Goal: Task Accomplishment & Management: Use online tool/utility

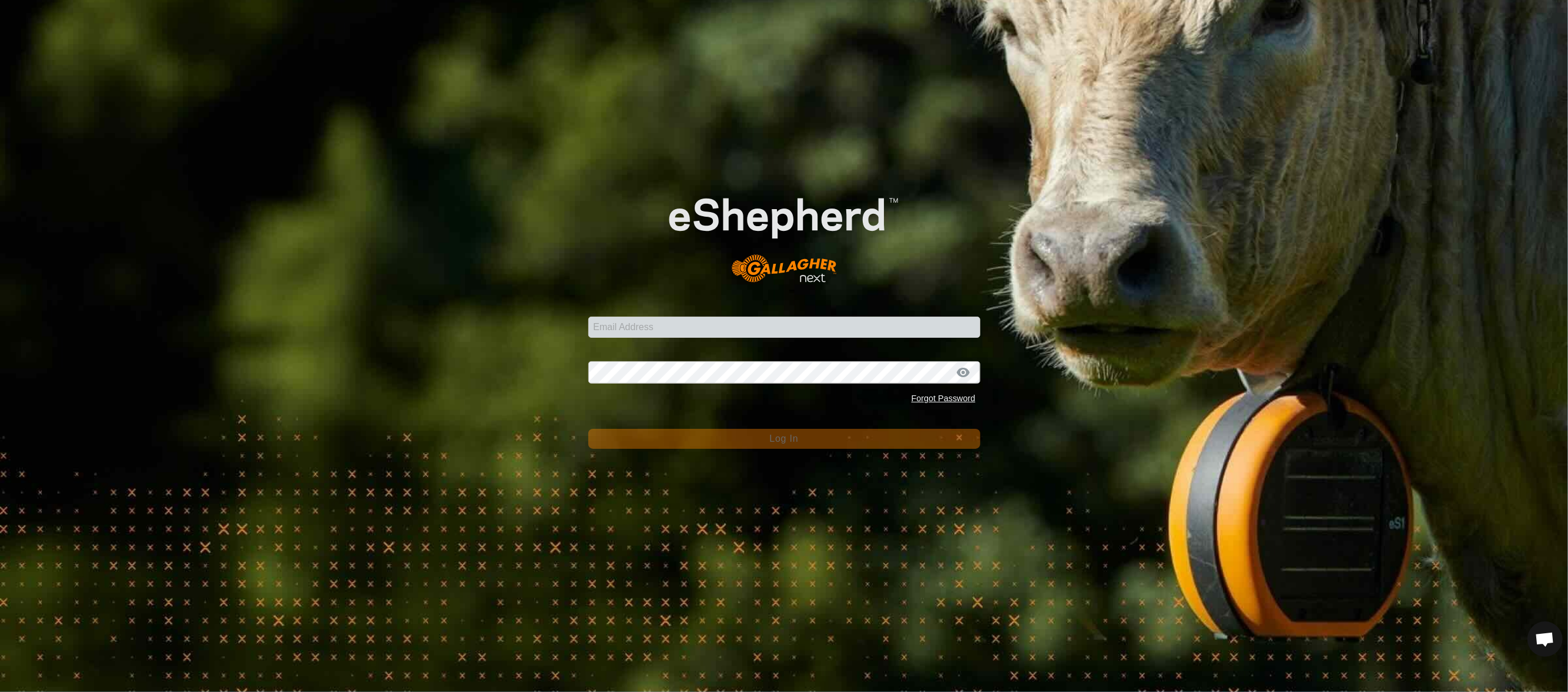
click at [635, 342] on form "Email Address Password Forgot Password Log In" at bounding box center [784, 306] width 392 height 284
click at [640, 336] on input "Email Address" at bounding box center [784, 327] width 392 height 21
type input "[EMAIL_ADDRESS][PERSON_NAME][DOMAIN_NAME]"
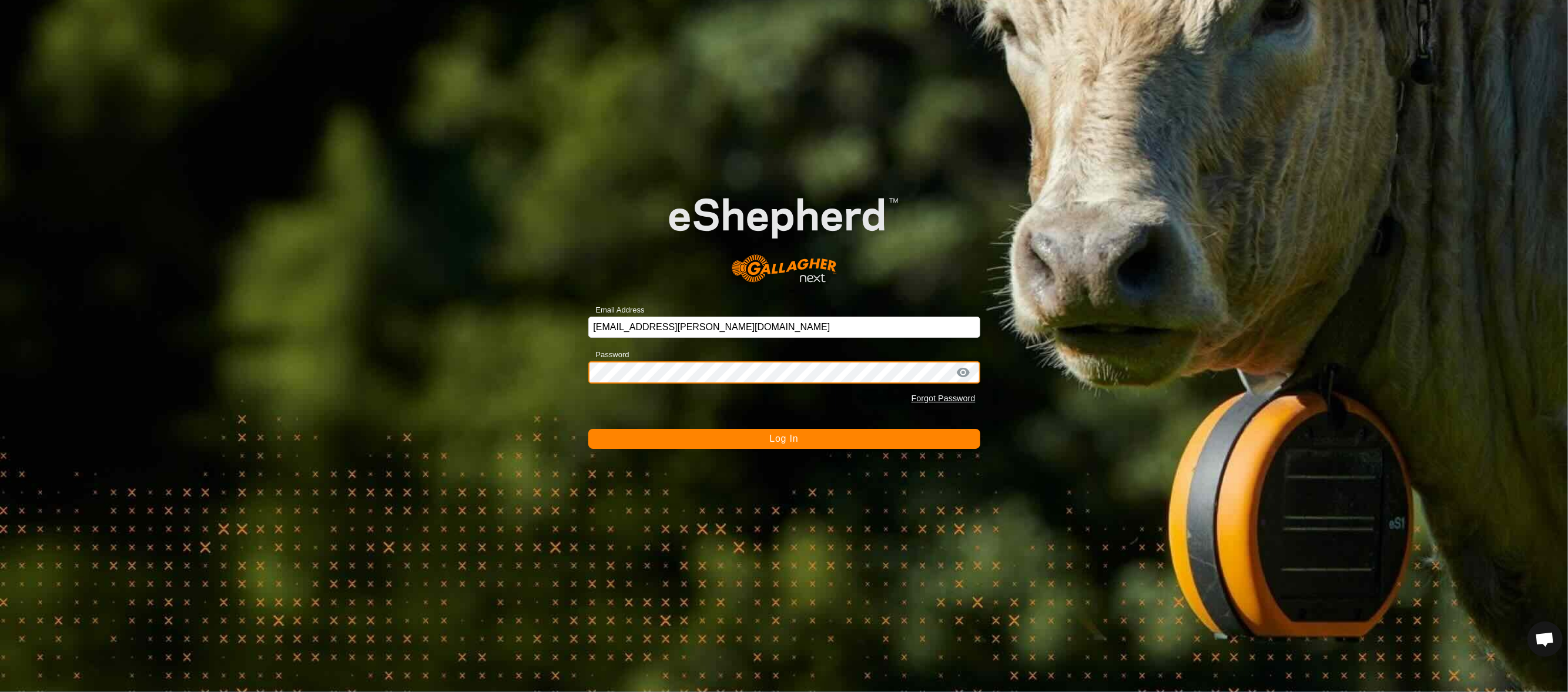
click at [588, 428] on button "Log In" at bounding box center [784, 438] width 392 height 20
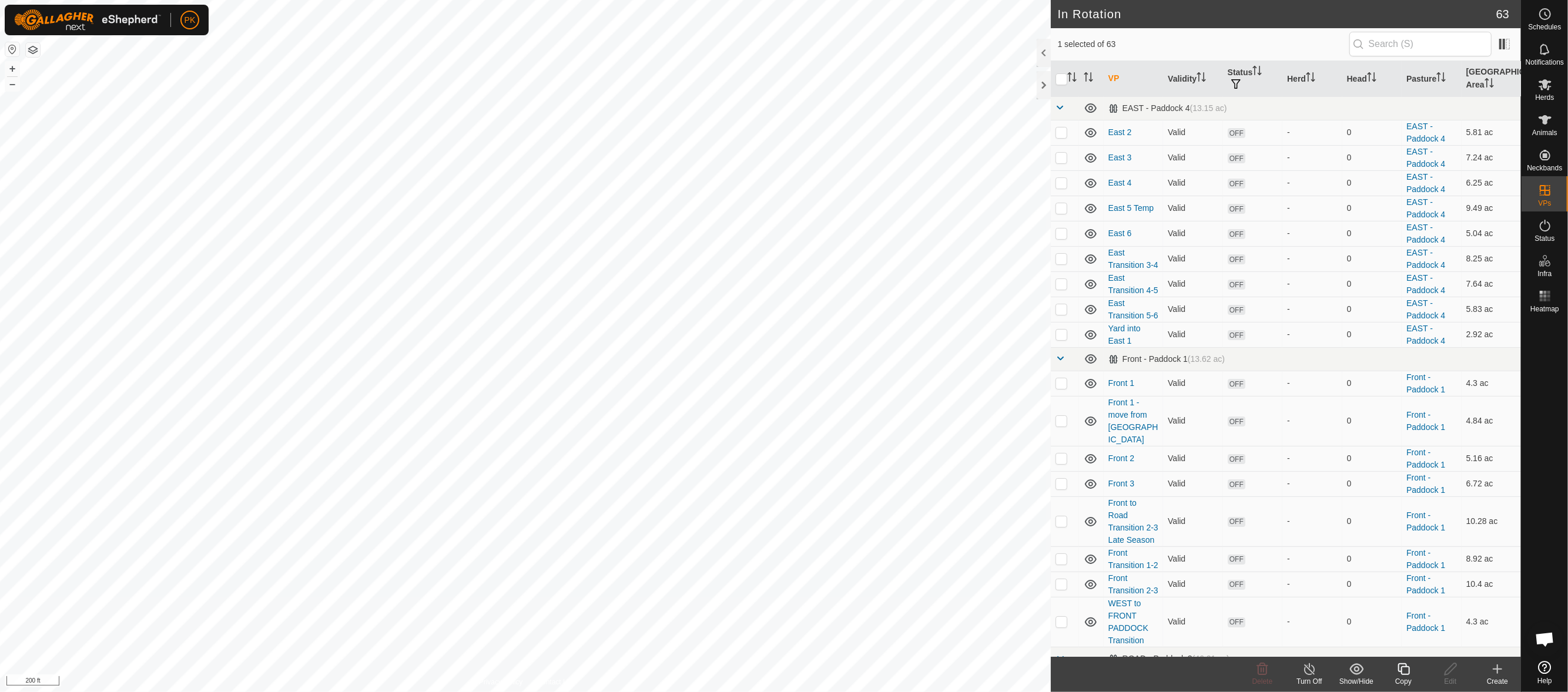
click at [1407, 672] on icon at bounding box center [1403, 669] width 15 height 14
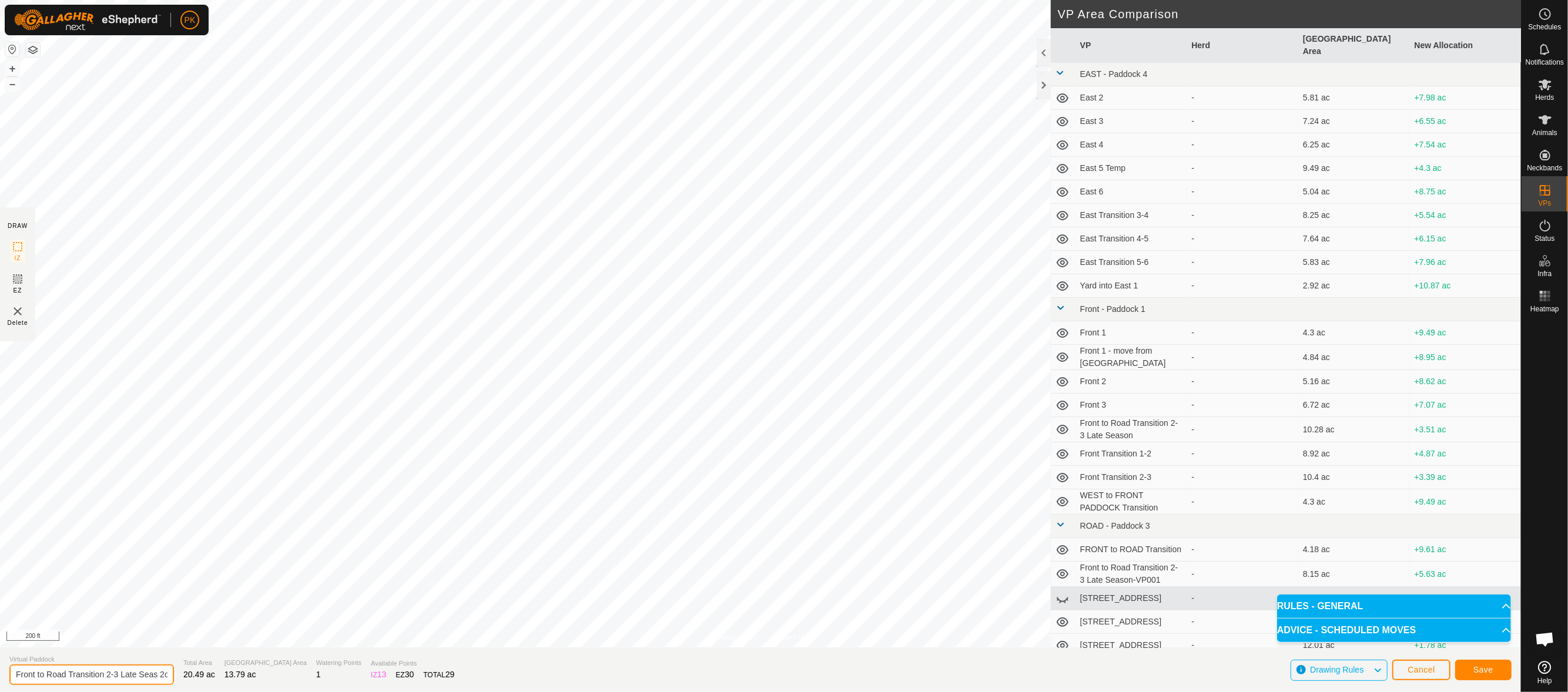
click at [160, 671] on input "Front to Road Transition 2-3 Late Seas 2on-VP003" at bounding box center [92, 675] width 165 height 21
click at [120, 673] on input "Front to Road Transition 2-3 Late Seas 2on-VP003" at bounding box center [92, 675] width 165 height 21
type input "Front to Road Transition 3-4 Late Seas 2on-VP003"
click at [1481, 667] on span "Save" at bounding box center [1483, 669] width 20 height 10
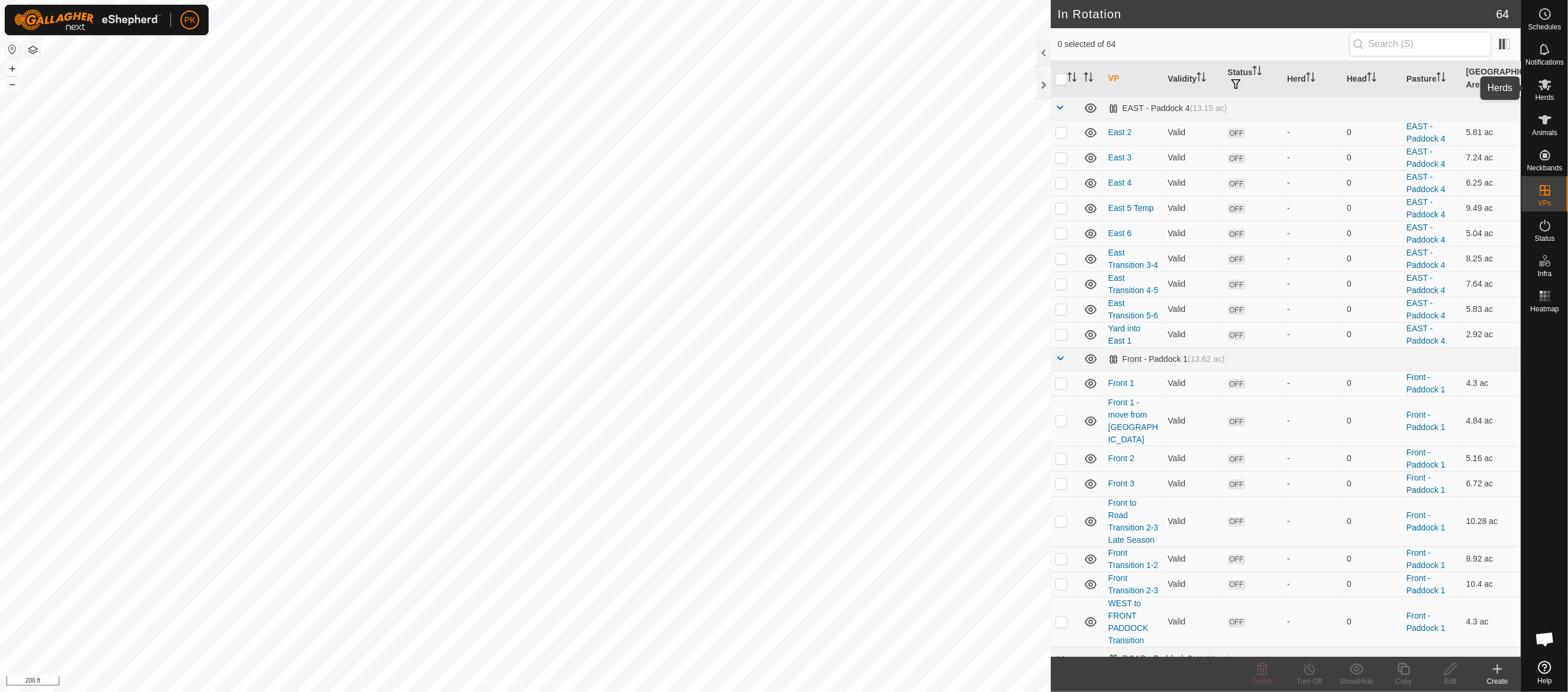
click at [1550, 88] on icon at bounding box center [1545, 84] width 14 height 14
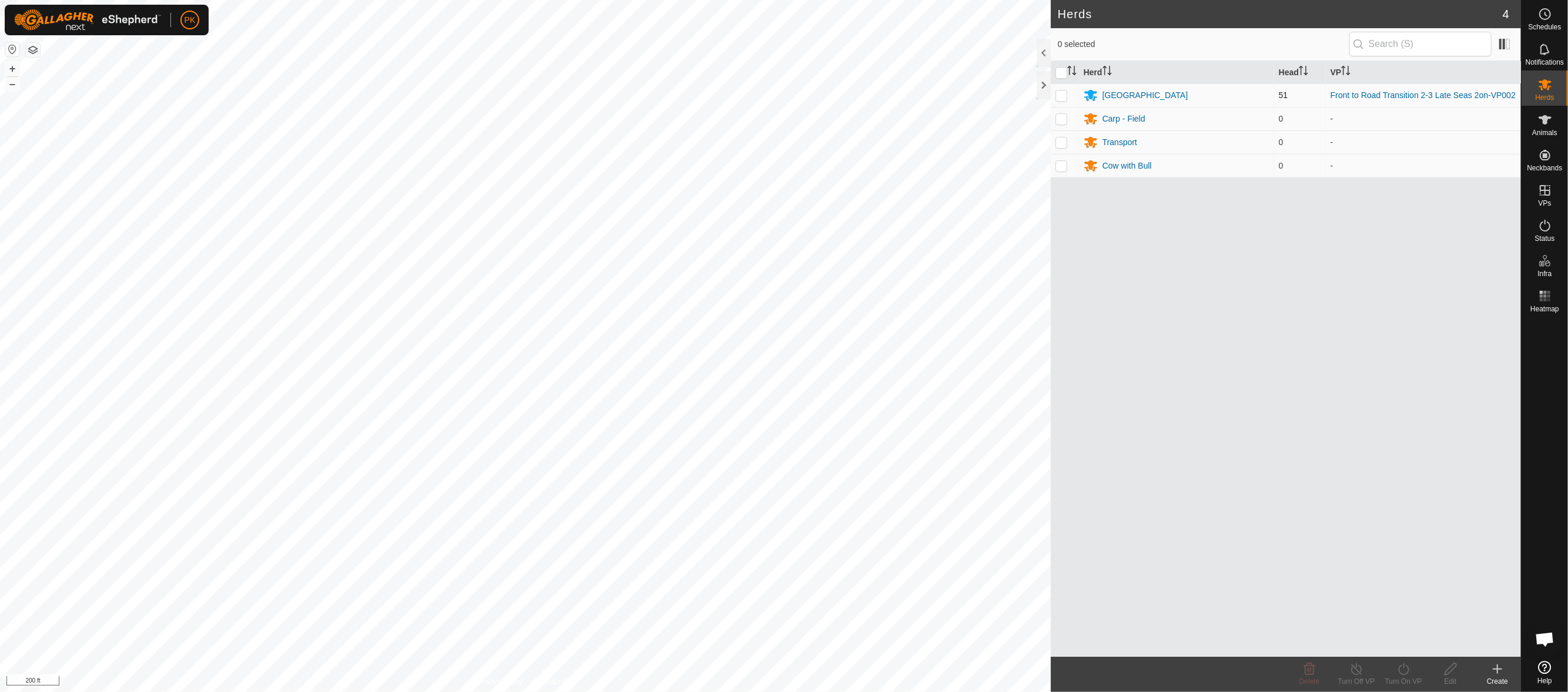
click at [1055, 105] on td at bounding box center [1065, 95] width 29 height 23
checkbox input "true"
click at [1396, 678] on div "Turn On VP" at bounding box center [1403, 682] width 47 height 10
click at [1396, 632] on link "Now" at bounding box center [1439, 642] width 116 height 23
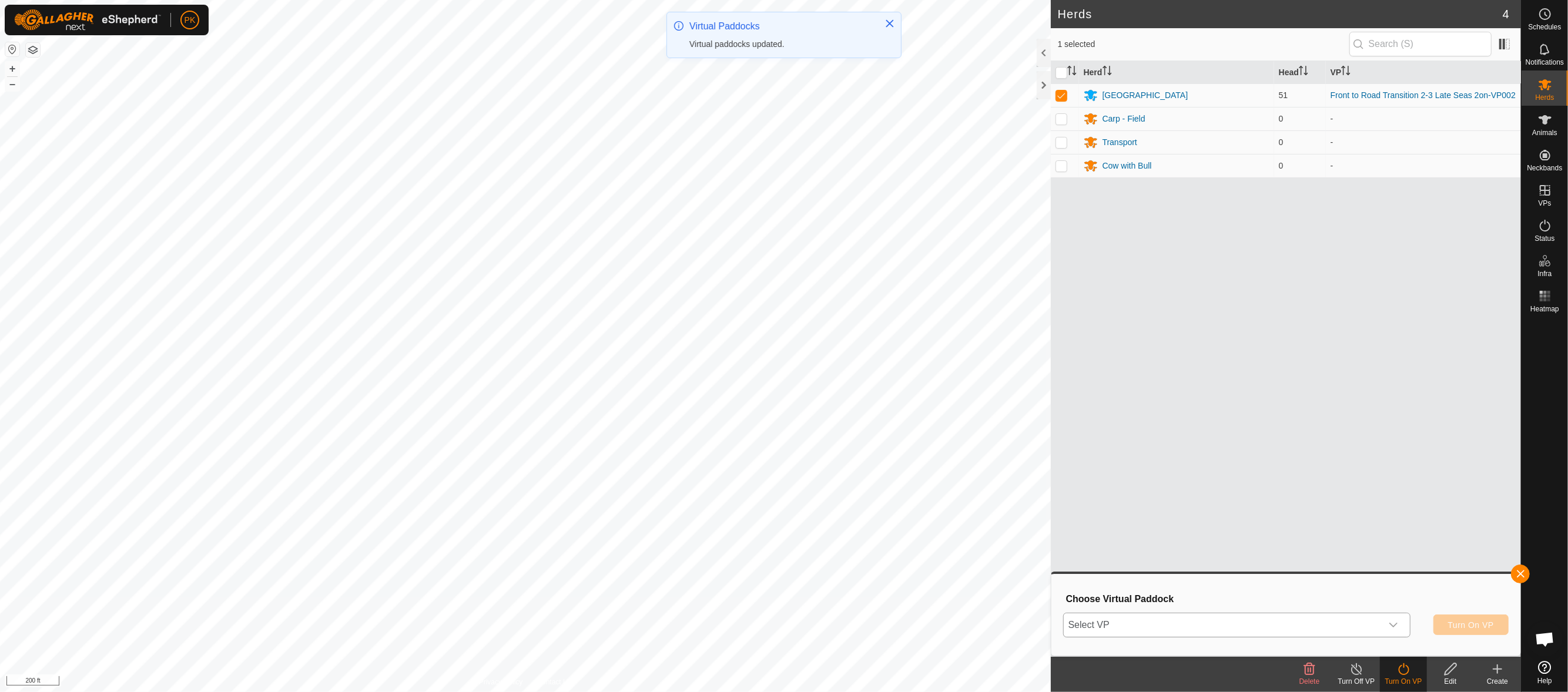
click at [1401, 623] on div "dropdown trigger" at bounding box center [1393, 624] width 23 height 23
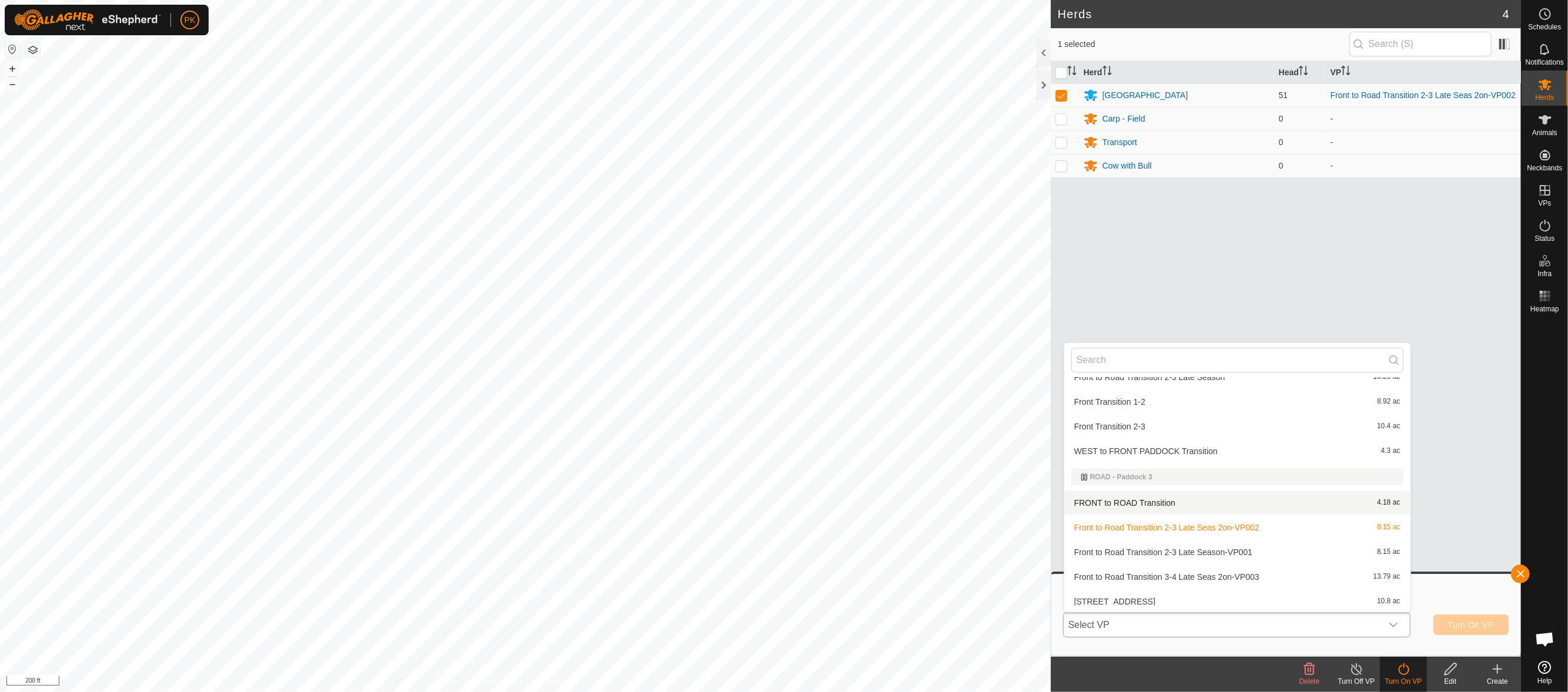
scroll to position [388, 0]
click at [1278, 575] on li "Front to Road Transition 3-4 Late Seas 2on-VP003 13.79 ac" at bounding box center [1237, 575] width 346 height 23
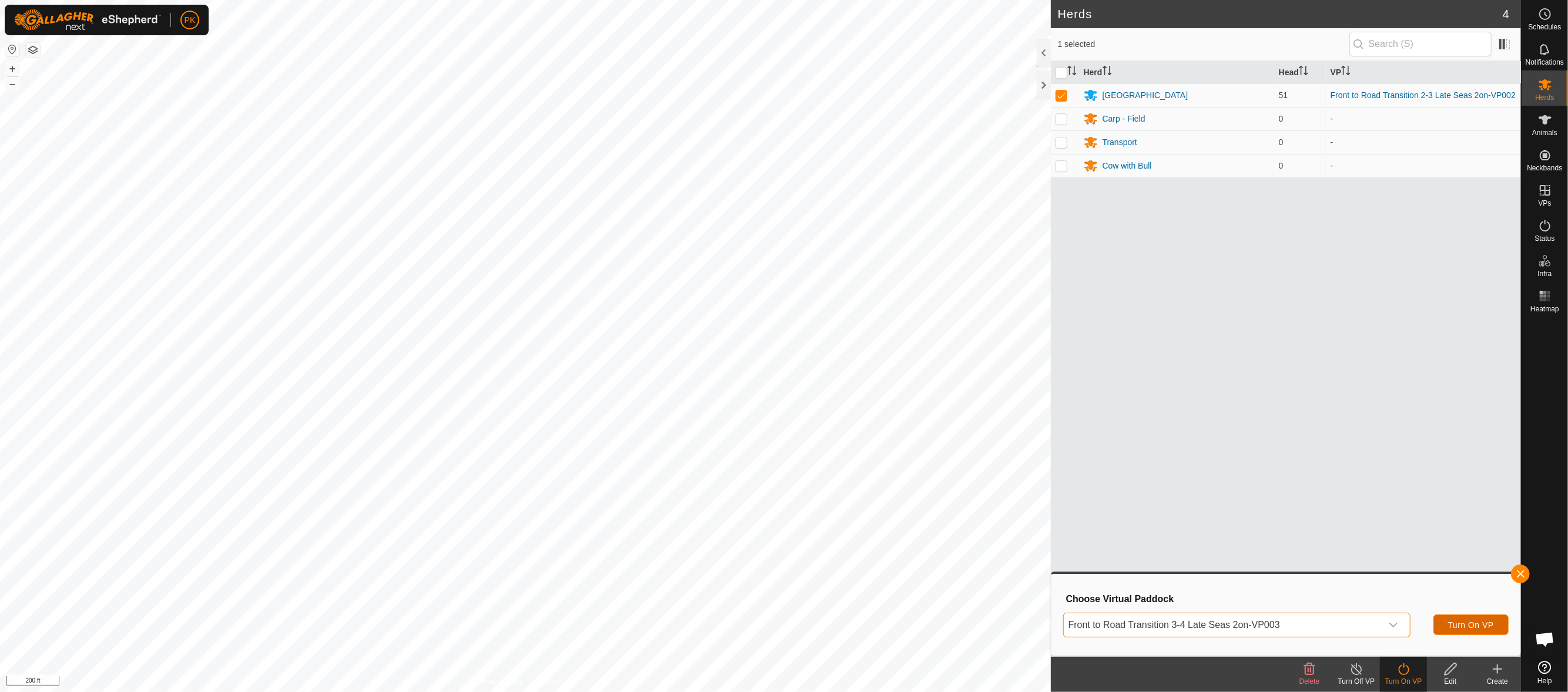
click at [1454, 622] on span "Turn On VP" at bounding box center [1471, 624] width 46 height 10
